Goal: Feedback & Contribution: Contribute content

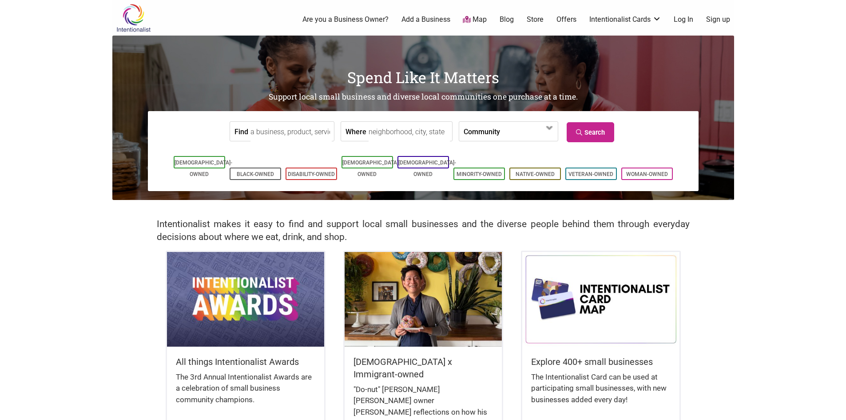
scroll to position [89, 0]
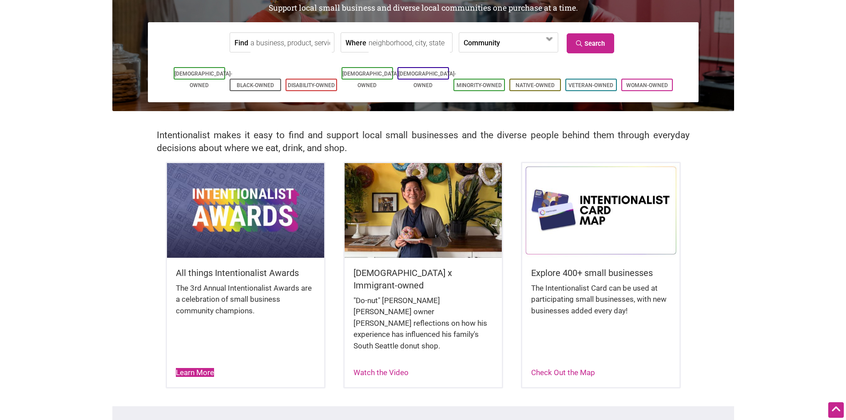
click at [208, 368] on link "Learn More" at bounding box center [195, 372] width 38 height 9
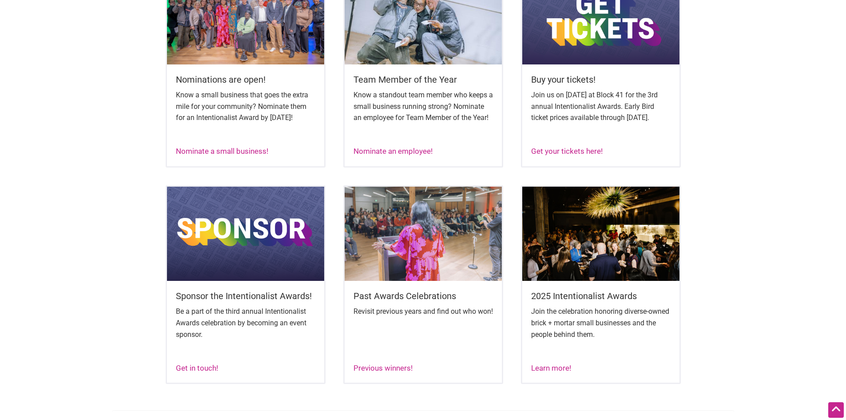
scroll to position [400, 0]
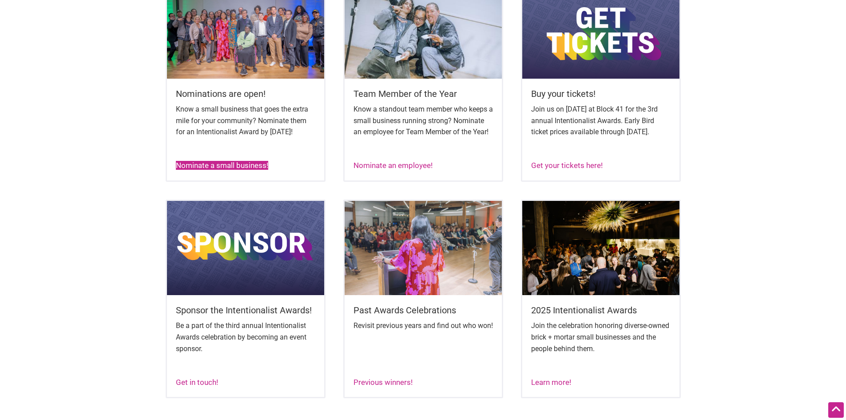
click at [250, 170] on link "Nominate a small business!" at bounding box center [222, 165] width 92 height 9
click at [222, 170] on link "Nominate a small business!" at bounding box center [222, 165] width 92 height 9
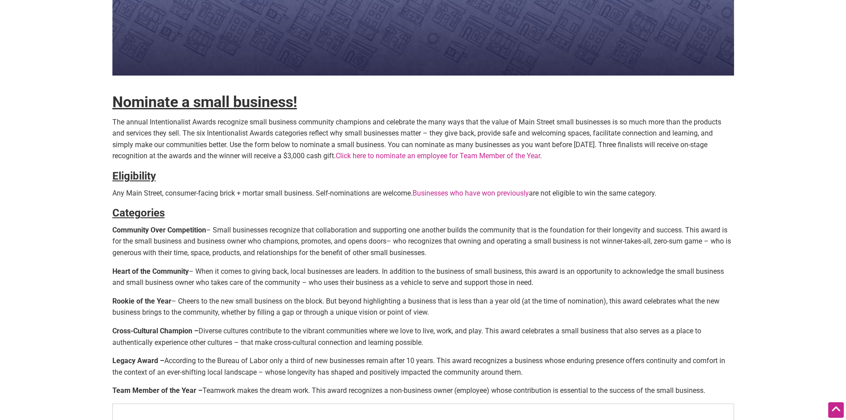
scroll to position [133, 0]
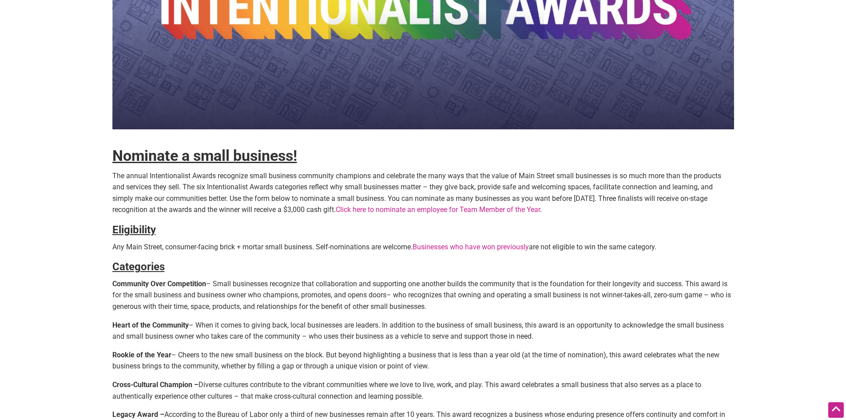
click at [497, 247] on link "Businesses who have won previously" at bounding box center [471, 246] width 116 height 8
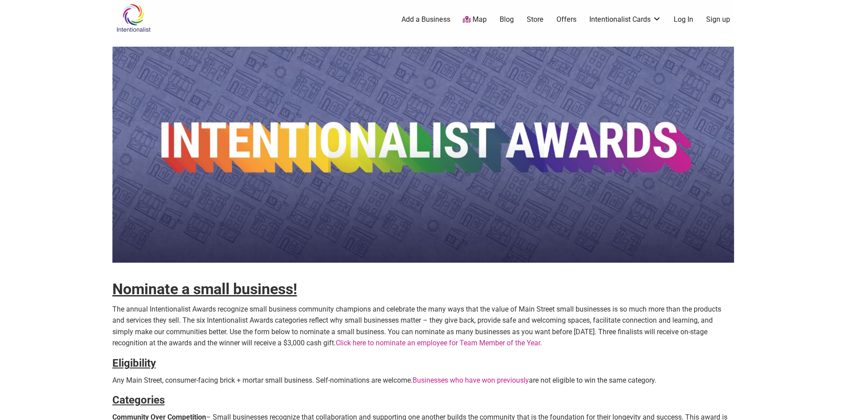
click at [461, 342] on link "Click here to nominate an employee for Team Member of the Year" at bounding box center [438, 342] width 204 height 8
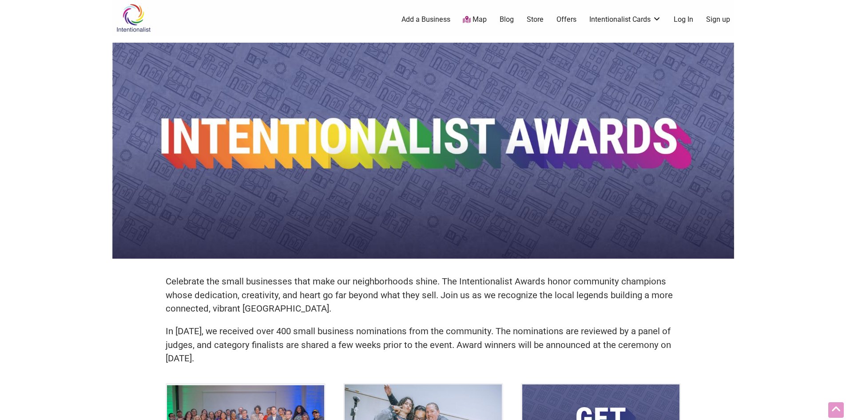
scroll to position [400, 0]
